Goal: Check status: Check status

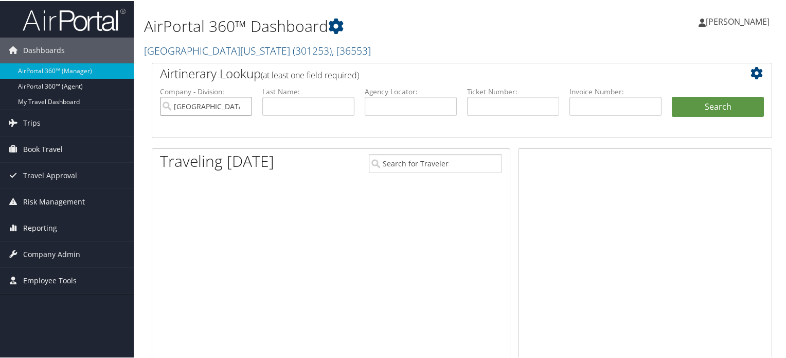
click at [242, 105] on input "University of Alabama" at bounding box center [206, 105] width 92 height 19
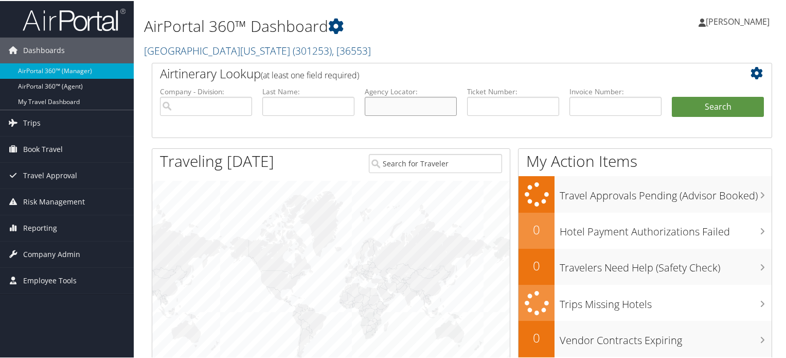
click at [418, 113] on input "text" at bounding box center [411, 105] width 92 height 19
paste input "OEEMSN"
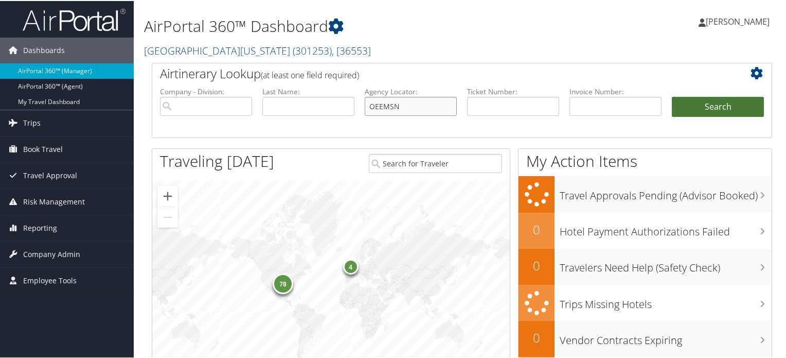
type input "OEEMSN"
click at [746, 109] on button "Search" at bounding box center [718, 106] width 92 height 21
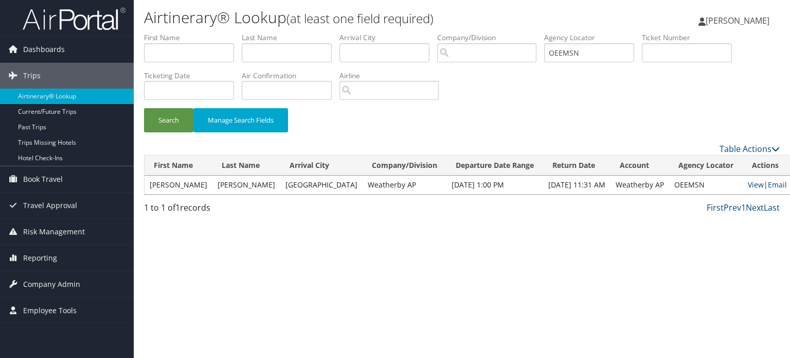
click at [748, 186] on link "View" at bounding box center [756, 185] width 16 height 10
click at [147, 117] on button "Search" at bounding box center [168, 120] width 49 height 24
click at [748, 185] on link "View" at bounding box center [756, 185] width 16 height 10
click at [155, 110] on button "Search" at bounding box center [168, 120] width 49 height 24
click at [177, 120] on button "Search" at bounding box center [168, 120] width 49 height 24
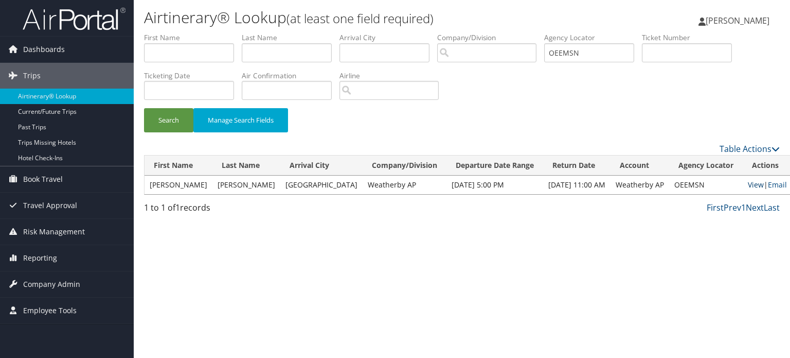
click at [748, 181] on link "View" at bounding box center [756, 185] width 16 height 10
click at [157, 120] on button "Search" at bounding box center [168, 120] width 49 height 24
click at [179, 111] on button "Search" at bounding box center [168, 120] width 49 height 24
click at [748, 184] on link "View" at bounding box center [756, 185] width 16 height 10
click at [183, 123] on button "Search" at bounding box center [168, 120] width 49 height 24
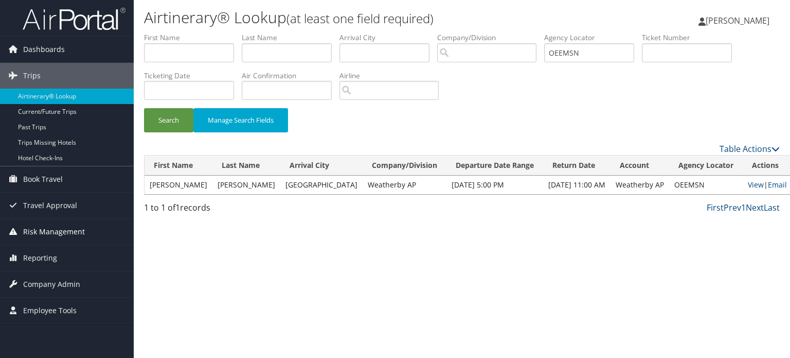
click at [56, 232] on span "Risk Management" at bounding box center [54, 232] width 62 height 26
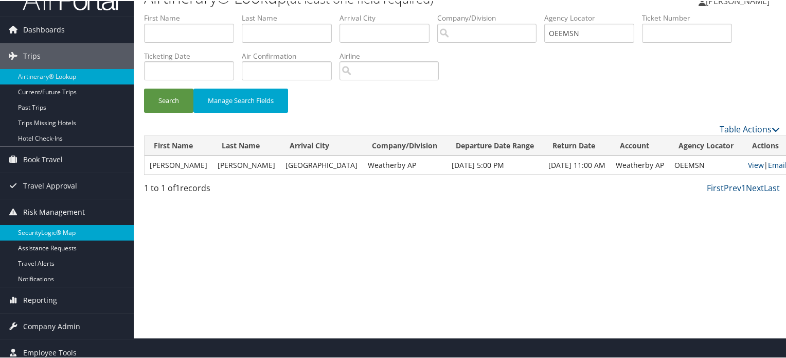
scroll to position [27, 0]
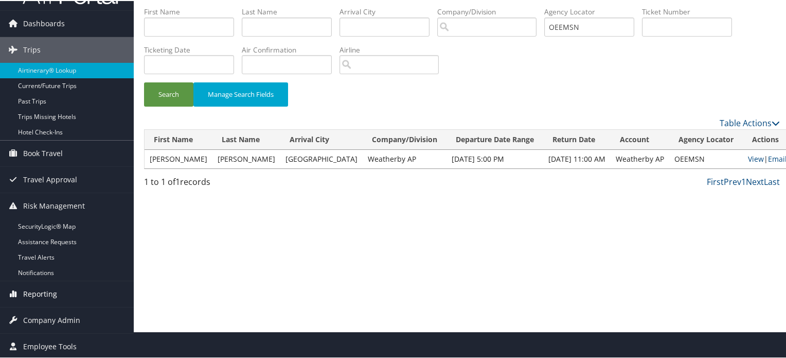
click at [57, 286] on link "Reporting" at bounding box center [67, 293] width 134 height 26
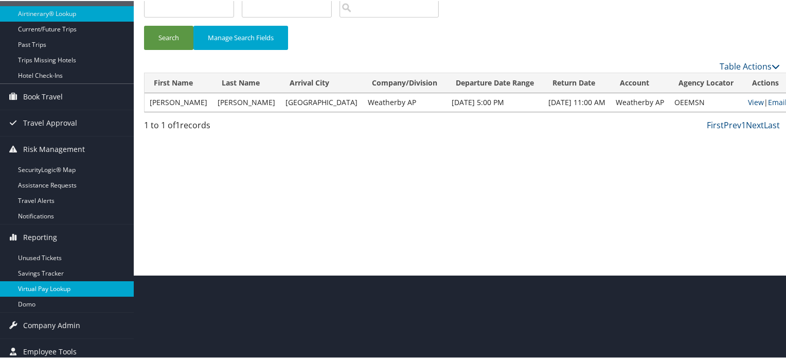
scroll to position [84, 0]
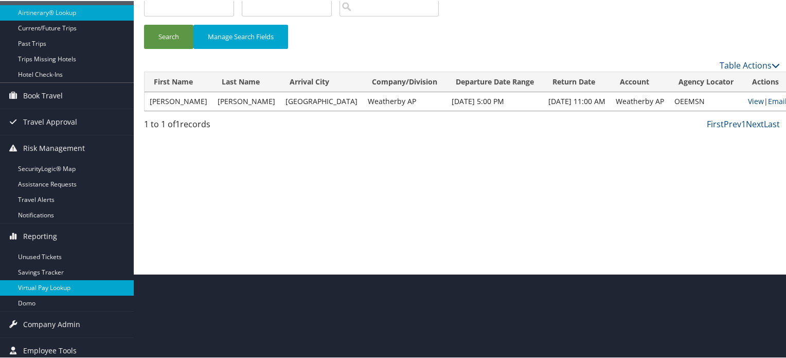
click at [64, 284] on link "Virtual Pay Lookup" at bounding box center [67, 286] width 134 height 15
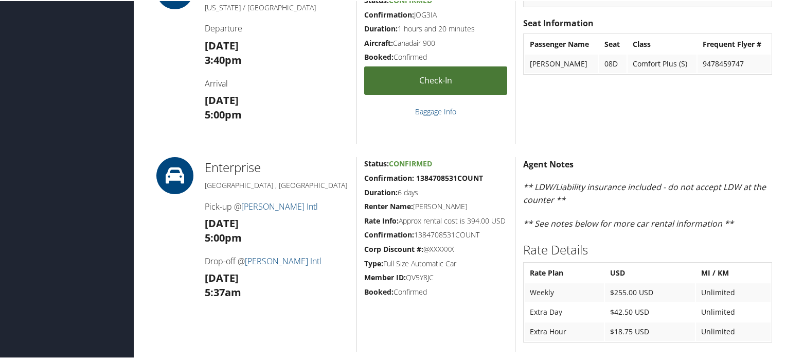
scroll to position [498, 0]
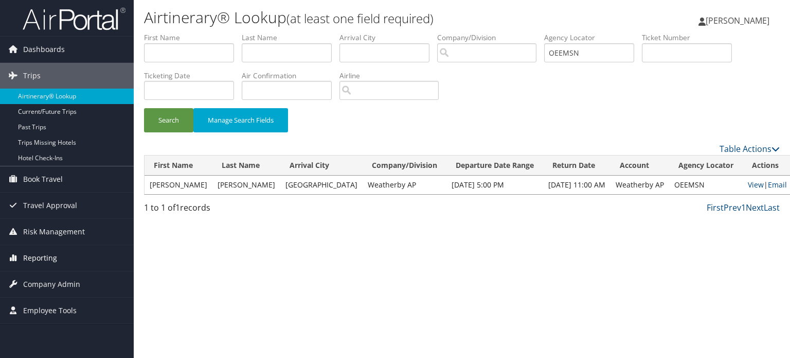
click at [55, 255] on span "Reporting" at bounding box center [40, 258] width 34 height 26
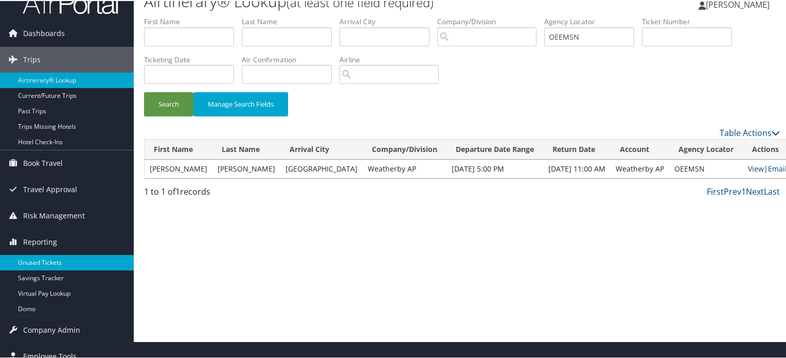
scroll to position [27, 0]
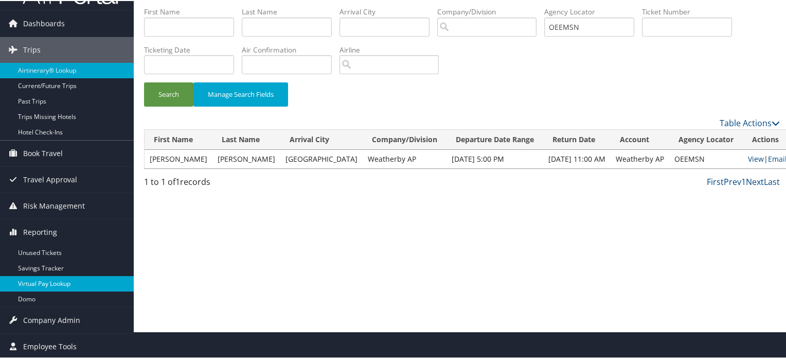
click at [65, 280] on link "Virtual Pay Lookup" at bounding box center [67, 282] width 134 height 15
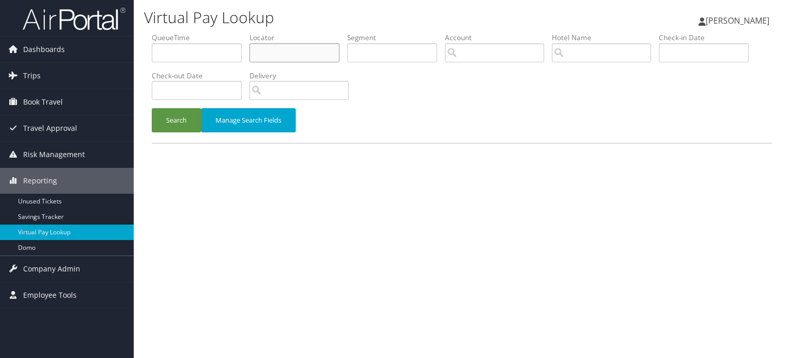
click at [317, 47] on input "text" at bounding box center [295, 52] width 90 height 19
paste input "OEEMSN"
type input "OEEMSN"
click at [161, 119] on button "Search" at bounding box center [176, 120] width 49 height 24
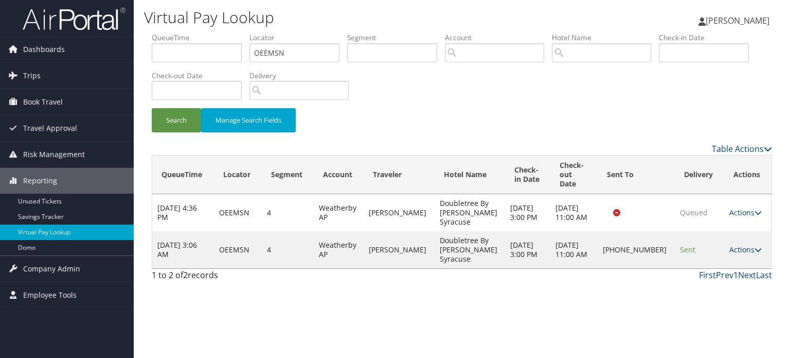
click at [742, 244] on link "Actions" at bounding box center [746, 249] width 32 height 10
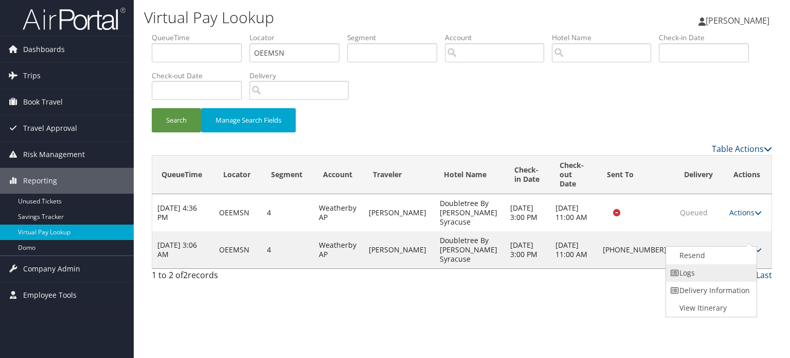
click at [706, 271] on link "Logs" at bounding box center [710, 272] width 88 height 17
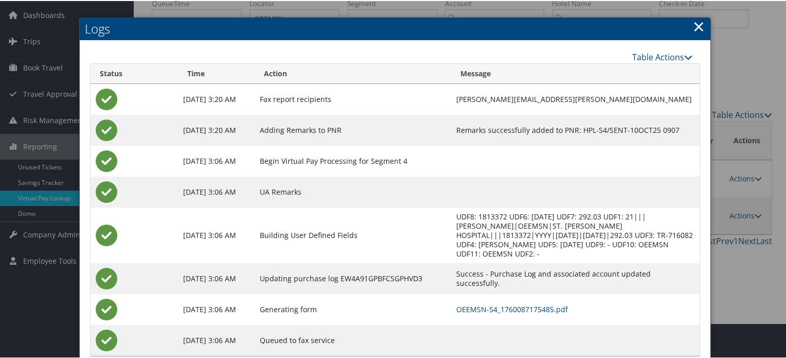
scroll to position [50, 0]
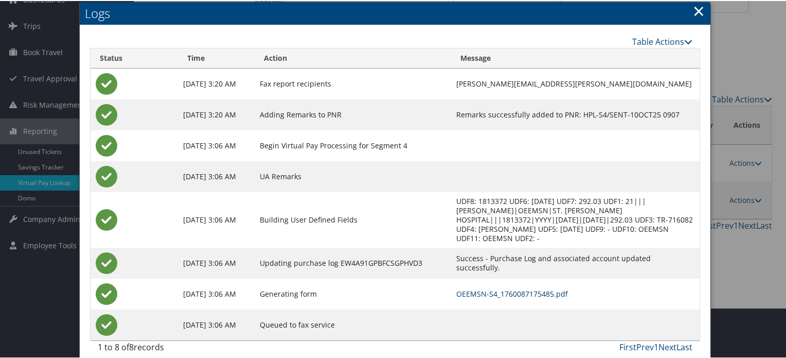
click at [489, 288] on link "OEEMSN-S4_1760087175485.pdf" at bounding box center [512, 293] width 112 height 10
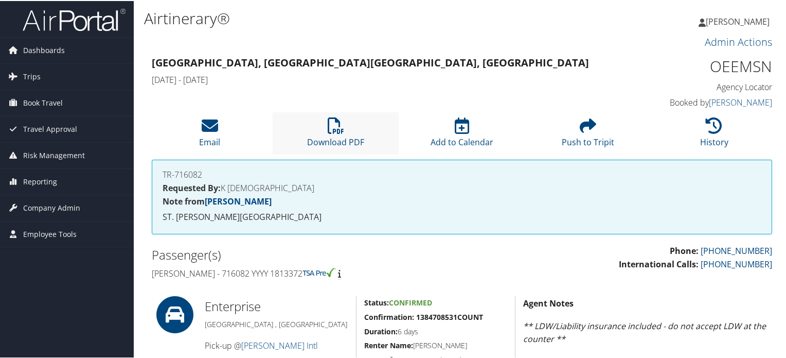
click at [347, 127] on li "Download PDF" at bounding box center [336, 132] width 126 height 42
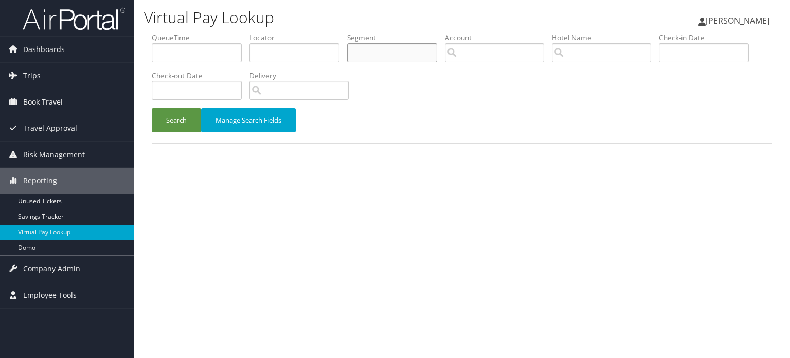
click at [368, 51] on input "text" at bounding box center [392, 52] width 90 height 19
click at [314, 59] on input "text" at bounding box center [295, 52] width 90 height 19
paste input "OEEMSN"
type input "OEEMSN"
click at [186, 111] on button "Search" at bounding box center [176, 120] width 49 height 24
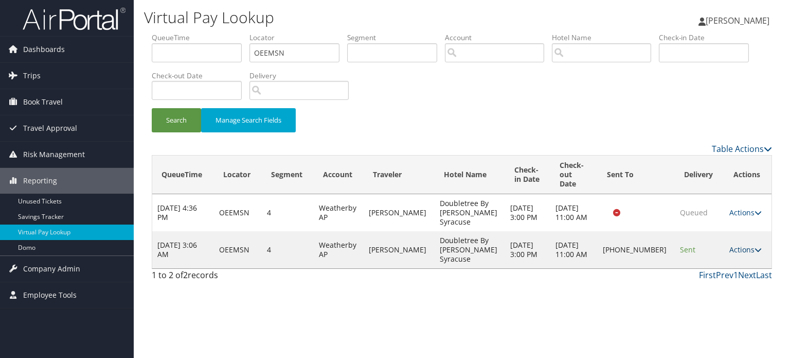
click at [734, 244] on link "Actions" at bounding box center [746, 249] width 32 height 10
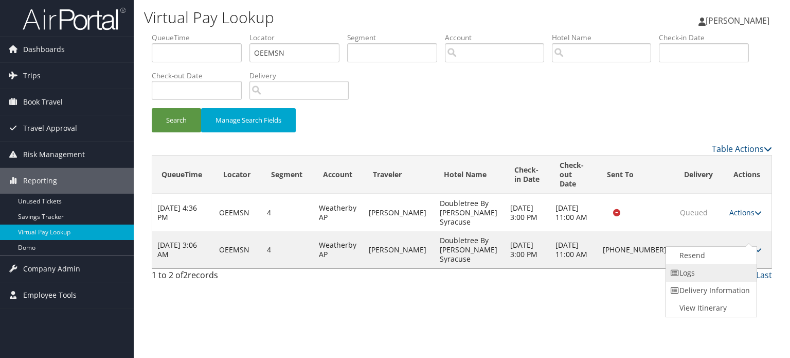
click at [701, 273] on link "Logs" at bounding box center [710, 272] width 88 height 17
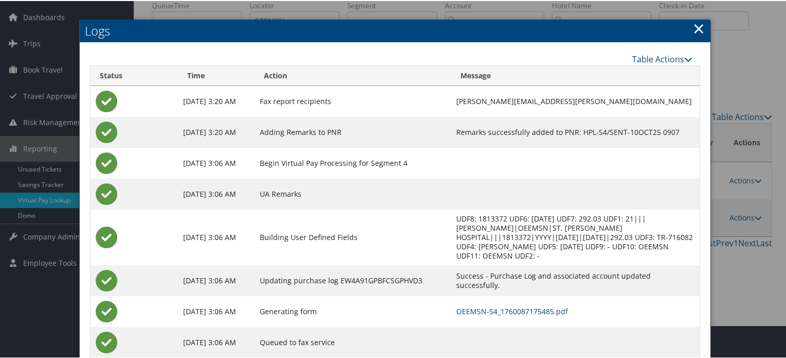
scroll to position [50, 0]
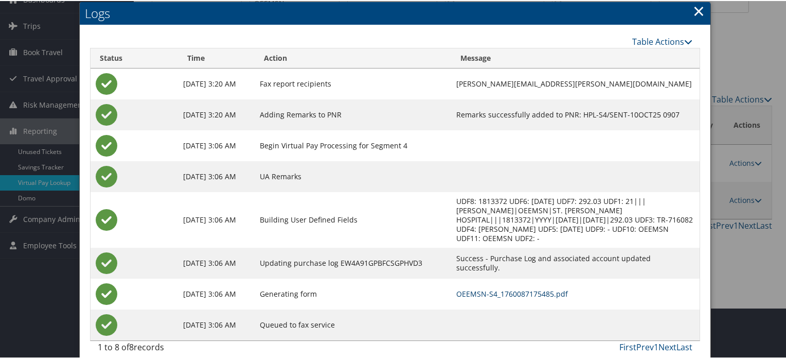
click at [515, 288] on link "OEEMSN-S4_1760087175485.pdf" at bounding box center [512, 293] width 112 height 10
